Goal: Task Accomplishment & Management: Manage account settings

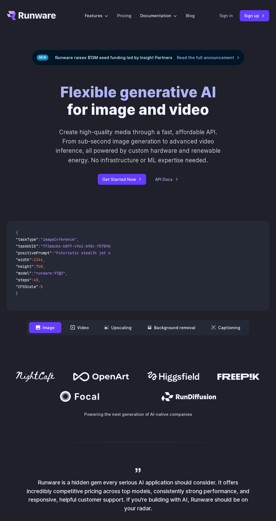
click at [222, 18] on link "Sign in" at bounding box center [226, 15] width 14 height 6
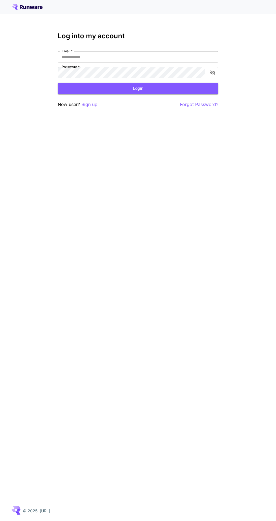
click at [158, 54] on input "Email   *" at bounding box center [138, 56] width 160 height 11
click at [142, 55] on input "Email   *" at bounding box center [138, 56] width 160 height 11
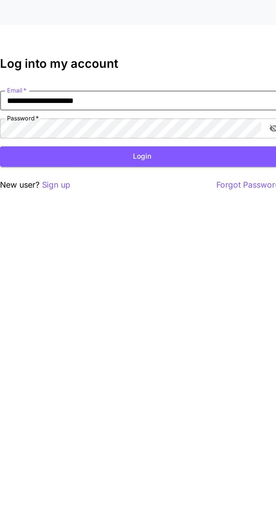
type input "**********"
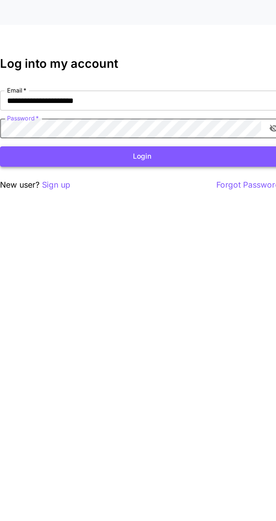
click at [84, 87] on button "Login" at bounding box center [138, 89] width 160 height 12
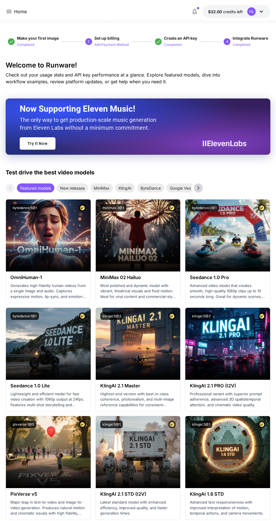
click at [9, 8] on icon at bounding box center [9, 11] width 7 height 7
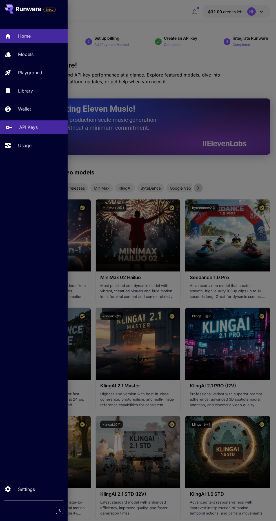
click at [36, 128] on p "API Keys" at bounding box center [28, 127] width 19 height 7
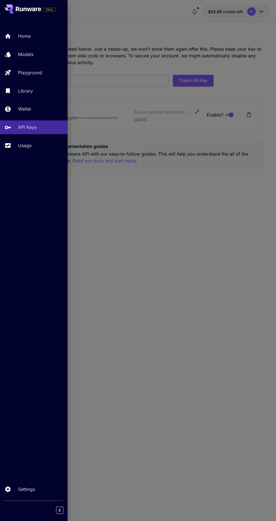
click at [157, 292] on div at bounding box center [138, 260] width 276 height 521
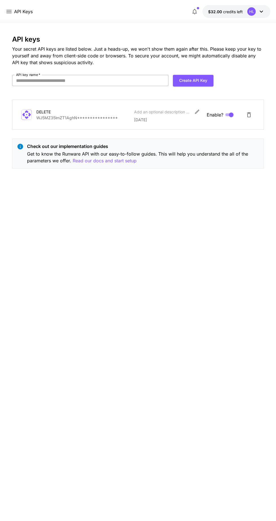
click at [135, 82] on input "API key name   *" at bounding box center [90, 80] width 156 height 11
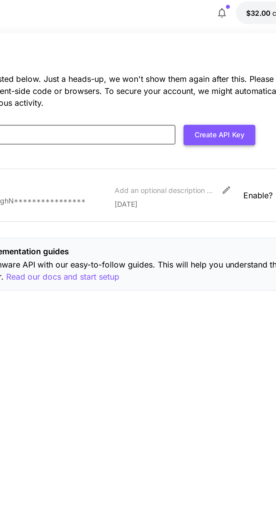
type input "******"
click at [192, 79] on button "Create API Key" at bounding box center [193, 81] width 41 height 12
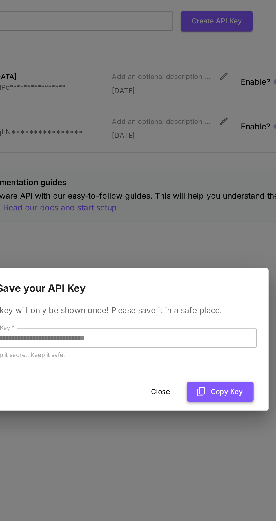
click at [192, 293] on button "Copy Key" at bounding box center [195, 290] width 38 height 12
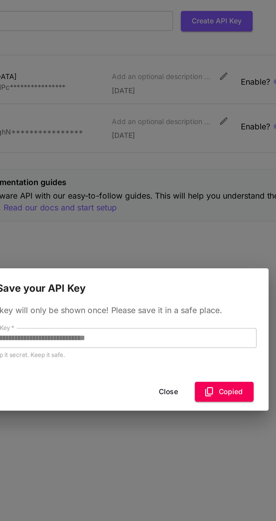
click at [169, 291] on button "Close" at bounding box center [165, 290] width 25 height 12
